Goal: Task Accomplishment & Management: Use online tool/utility

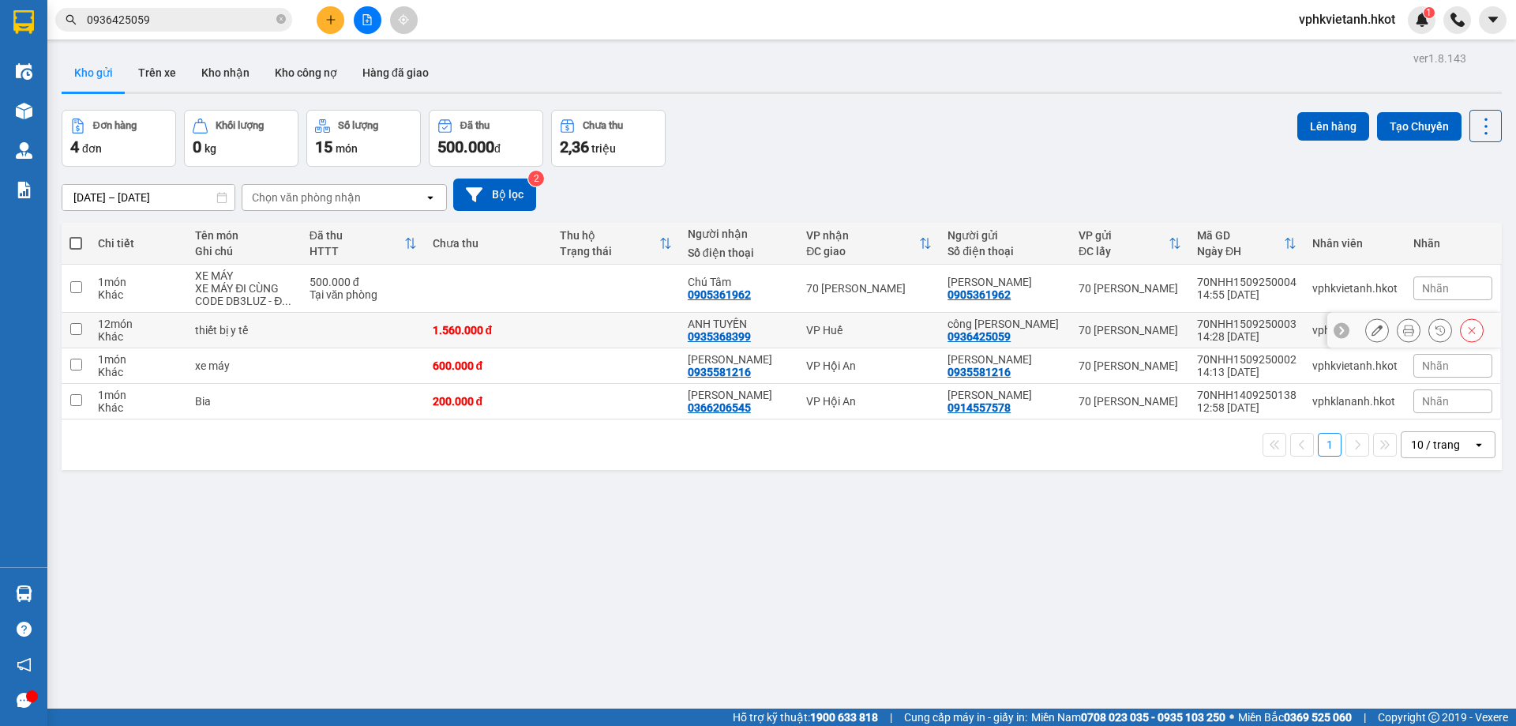
scroll to position [7, 0]
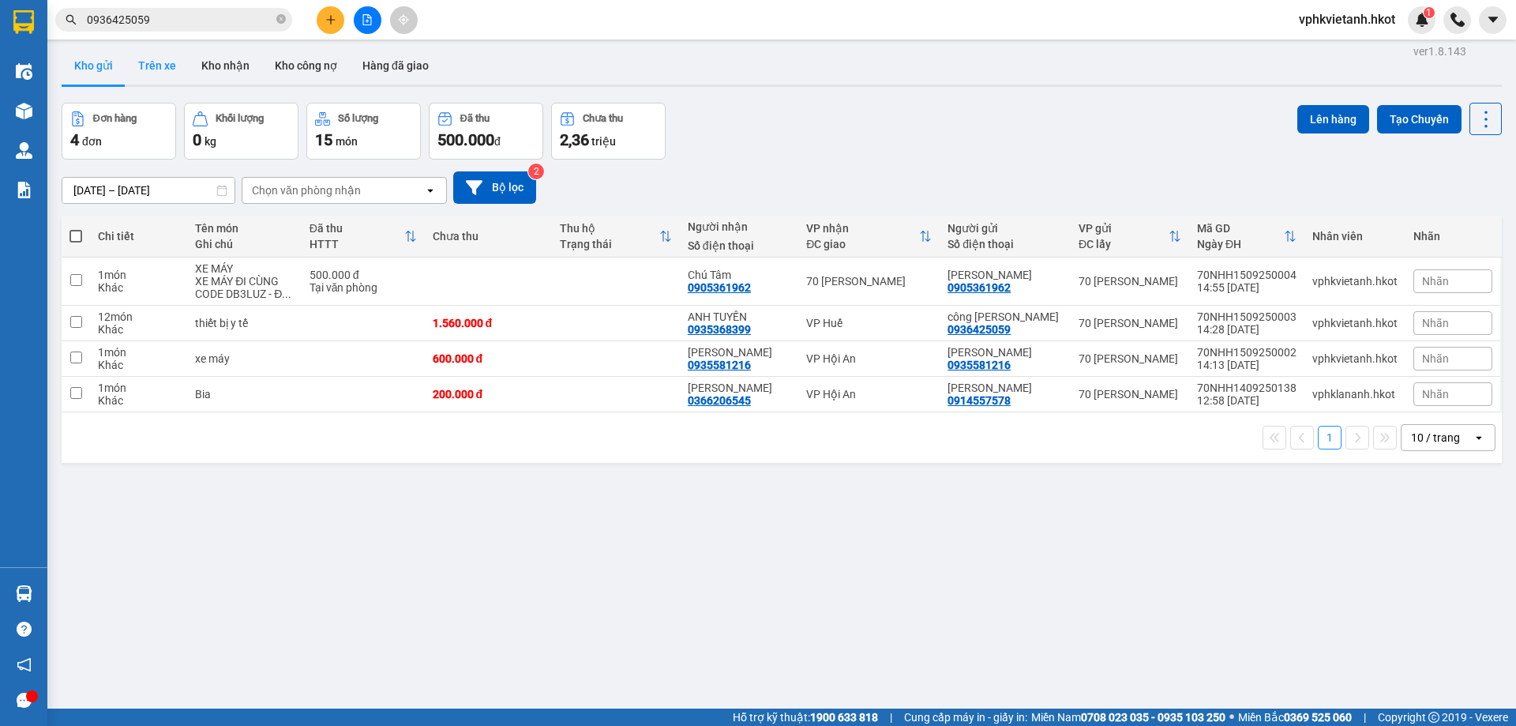
click at [138, 62] on button "Trên xe" at bounding box center [157, 66] width 63 height 38
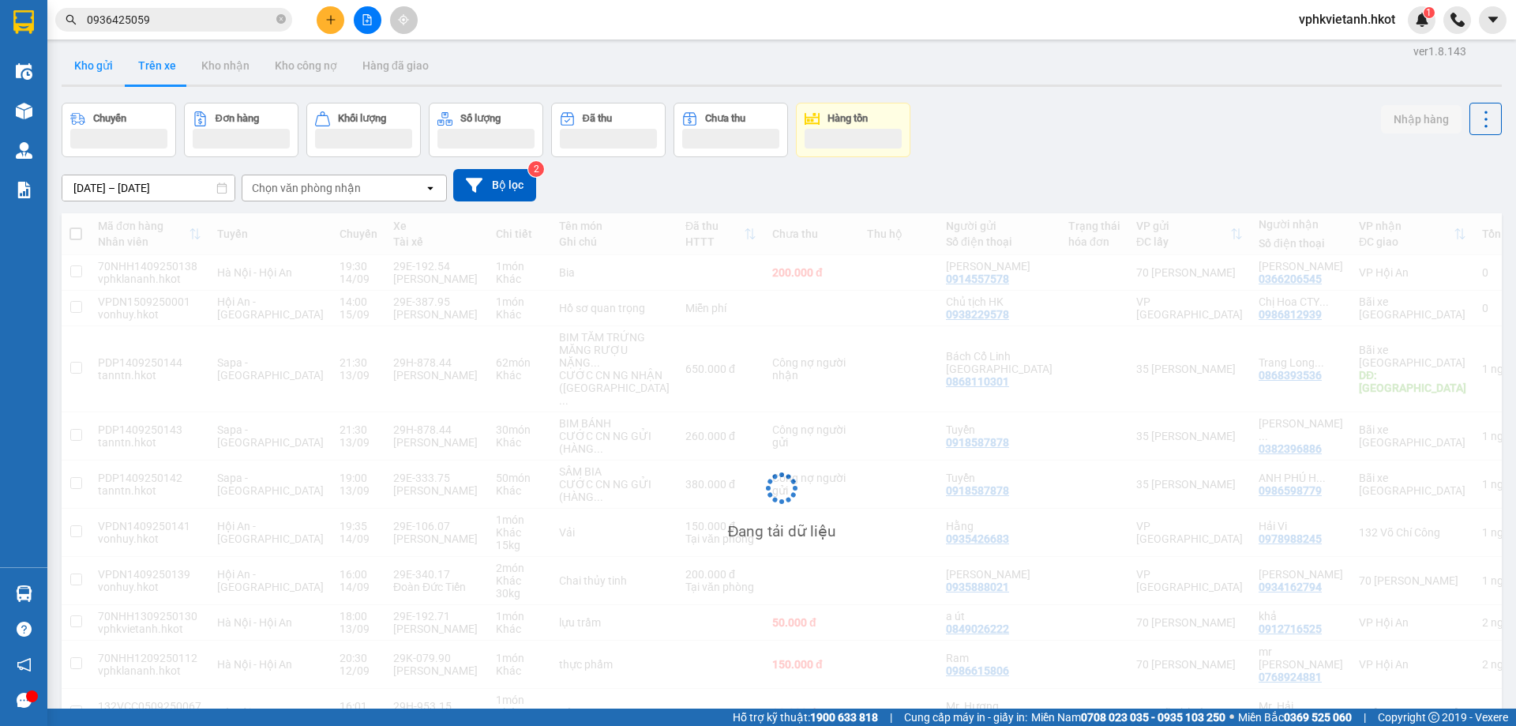
click at [103, 73] on button "Kho gửi" at bounding box center [94, 66] width 64 height 38
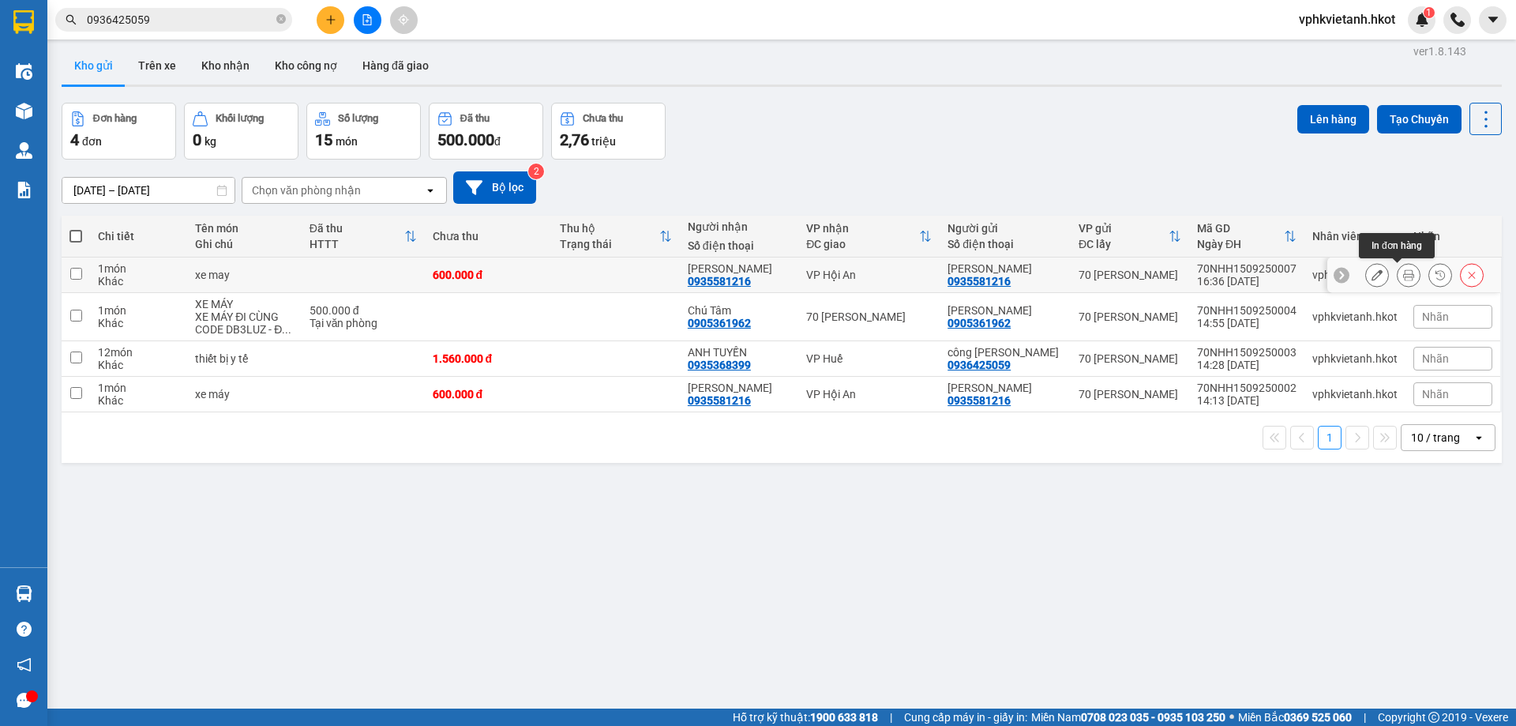
click at [1403, 272] on icon at bounding box center [1408, 274] width 11 height 11
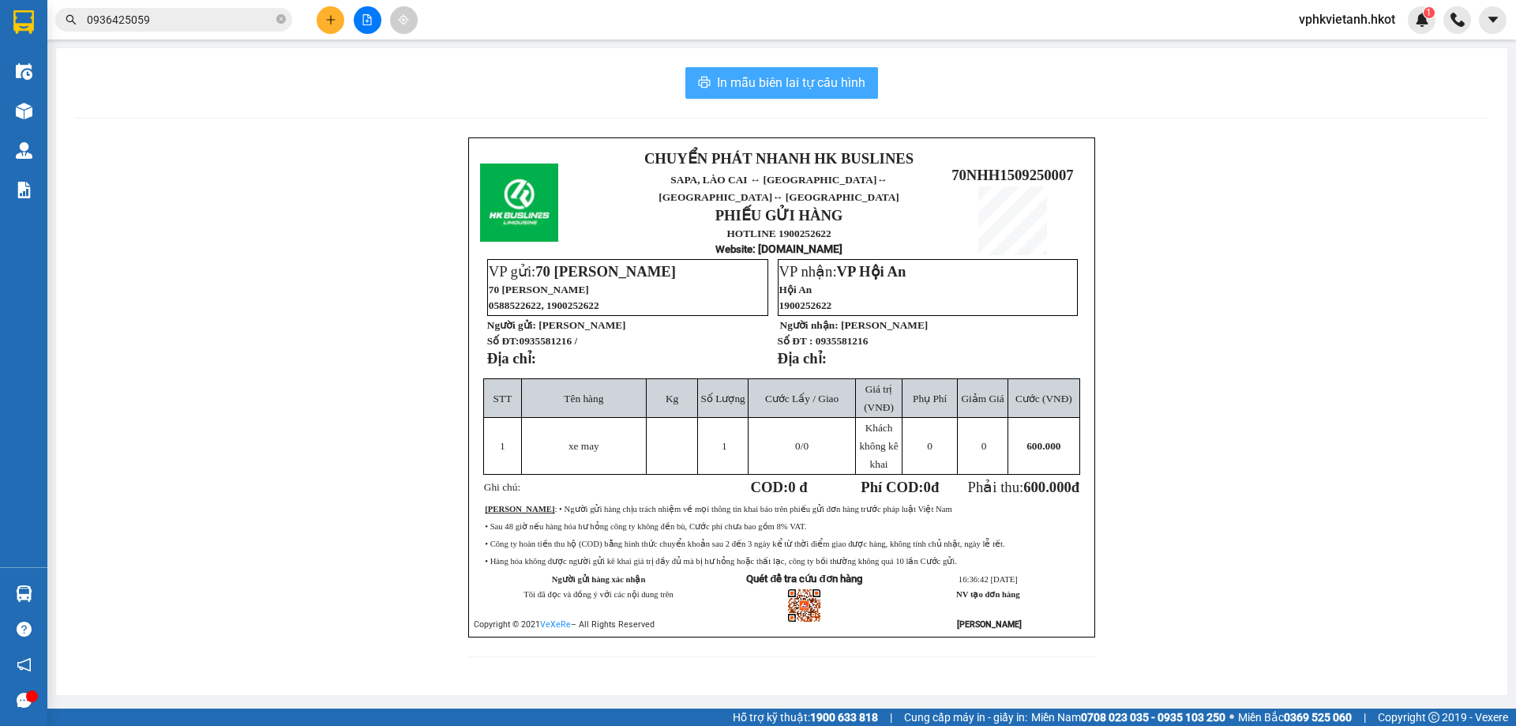
click at [800, 92] on span "In mẫu biên lai tự cấu hình" at bounding box center [791, 83] width 148 height 20
